Goal: Transaction & Acquisition: Subscribe to service/newsletter

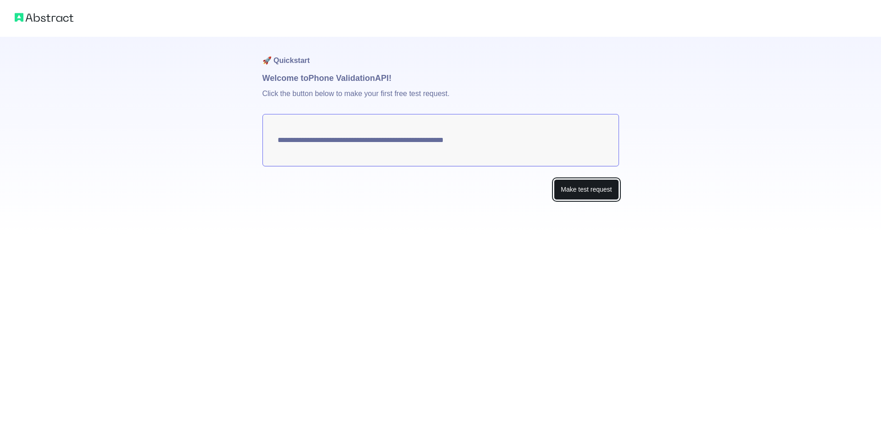
click at [590, 191] on button "Make test request" at bounding box center [586, 189] width 65 height 21
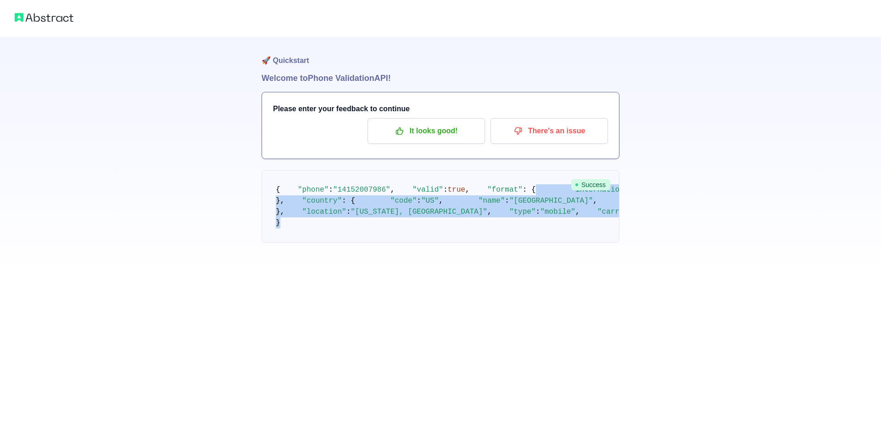
drag, startPoint x: 337, startPoint y: 361, endPoint x: 280, endPoint y: 255, distance: 120.8
click at [259, 234] on div "🚀 Quickstart Welcome to Phone Validation API! Please enter your feedback to con…" at bounding box center [440, 139] width 881 height 279
click at [413, 242] on pre "{ "phone" : "[PHONE_NUMBER]" , "valid" : true , "format" : { "international" : …" at bounding box center [441, 206] width 358 height 73
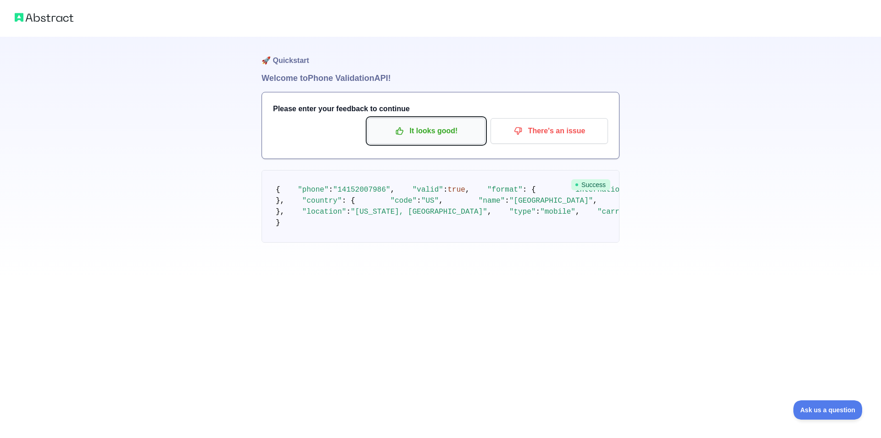
click at [469, 137] on p "It looks good!" at bounding box center [427, 131] width 104 height 16
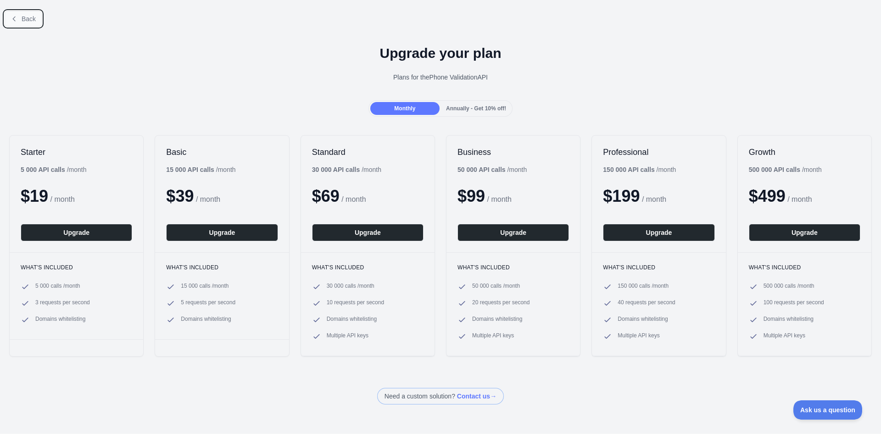
click at [28, 17] on span "Back" at bounding box center [29, 18] width 14 height 7
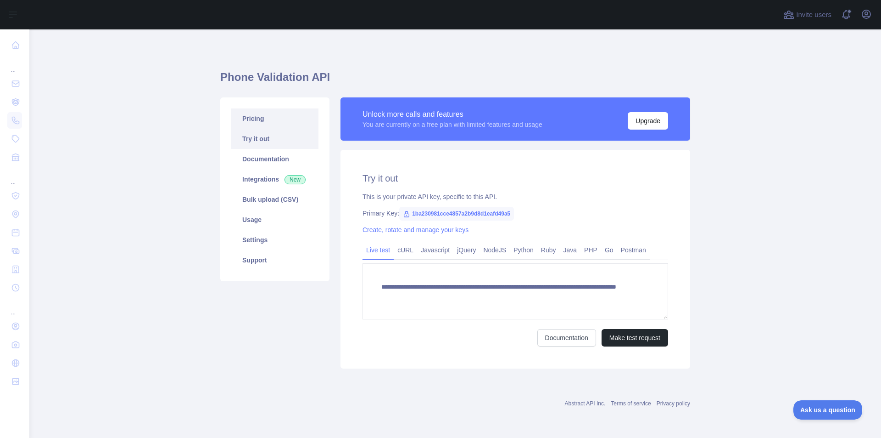
click at [262, 124] on link "Pricing" at bounding box center [274, 118] width 87 height 20
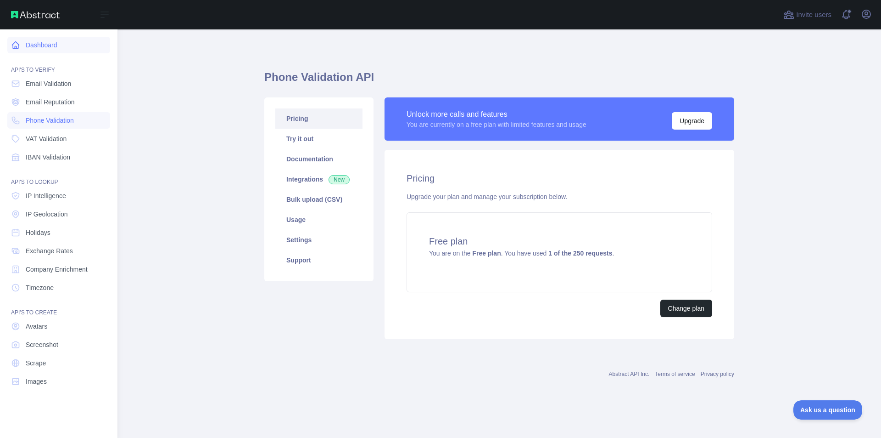
click at [34, 44] on link "Dashboard" at bounding box center [58, 45] width 103 height 17
